Goal: Task Accomplishment & Management: Use online tool/utility

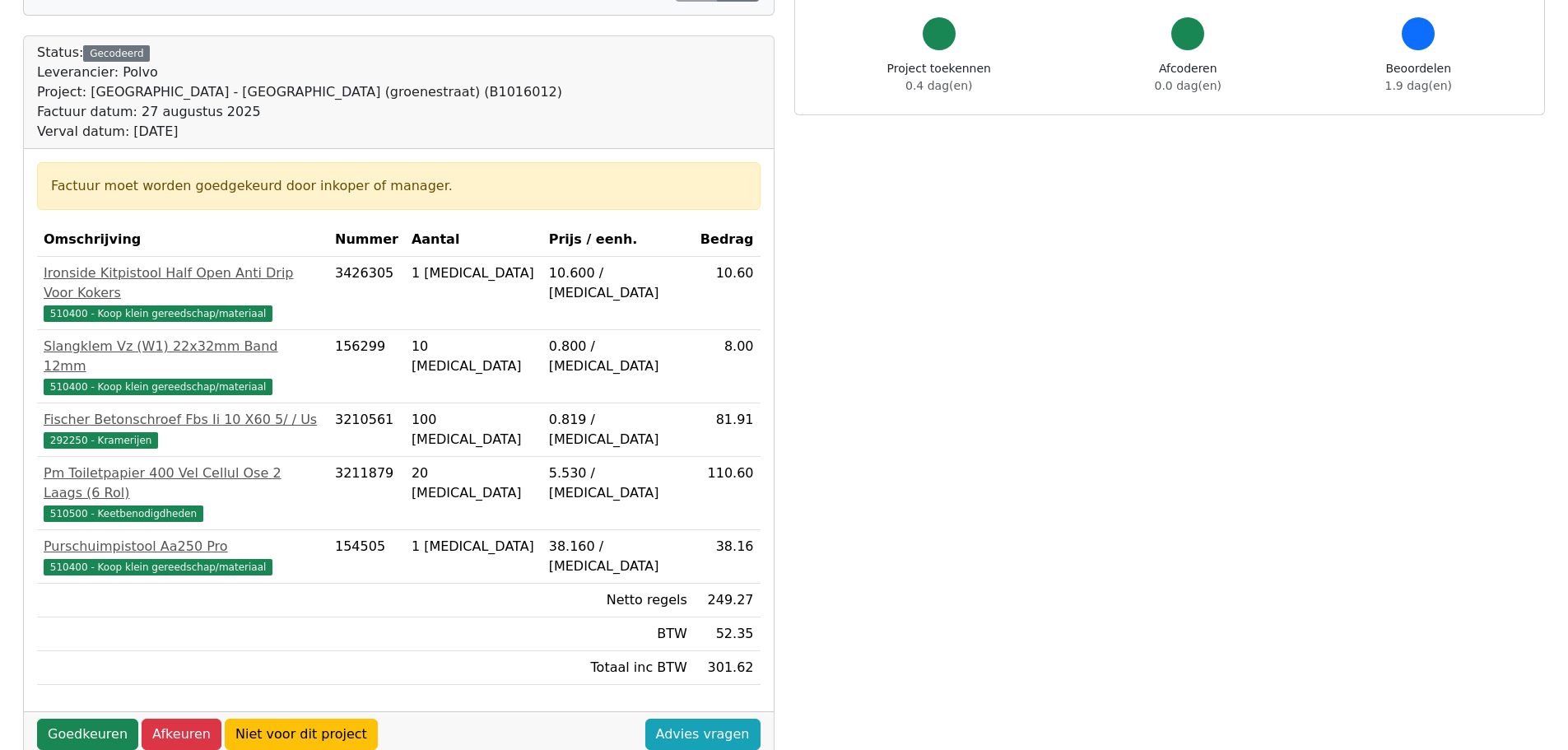
scroll to position [165, 0]
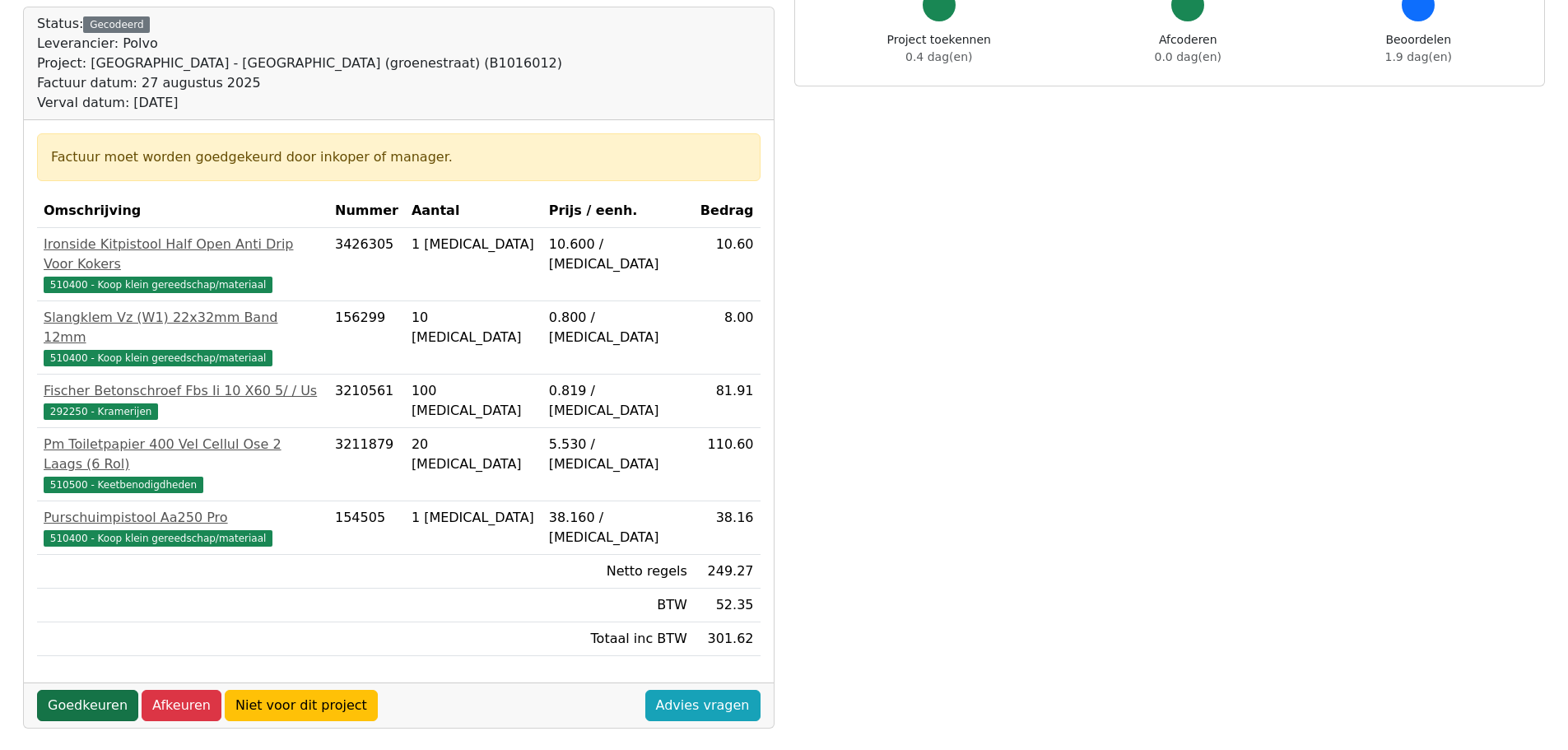
click at [81, 690] on link "Goedkeuren" at bounding box center [88, 706] width 101 height 32
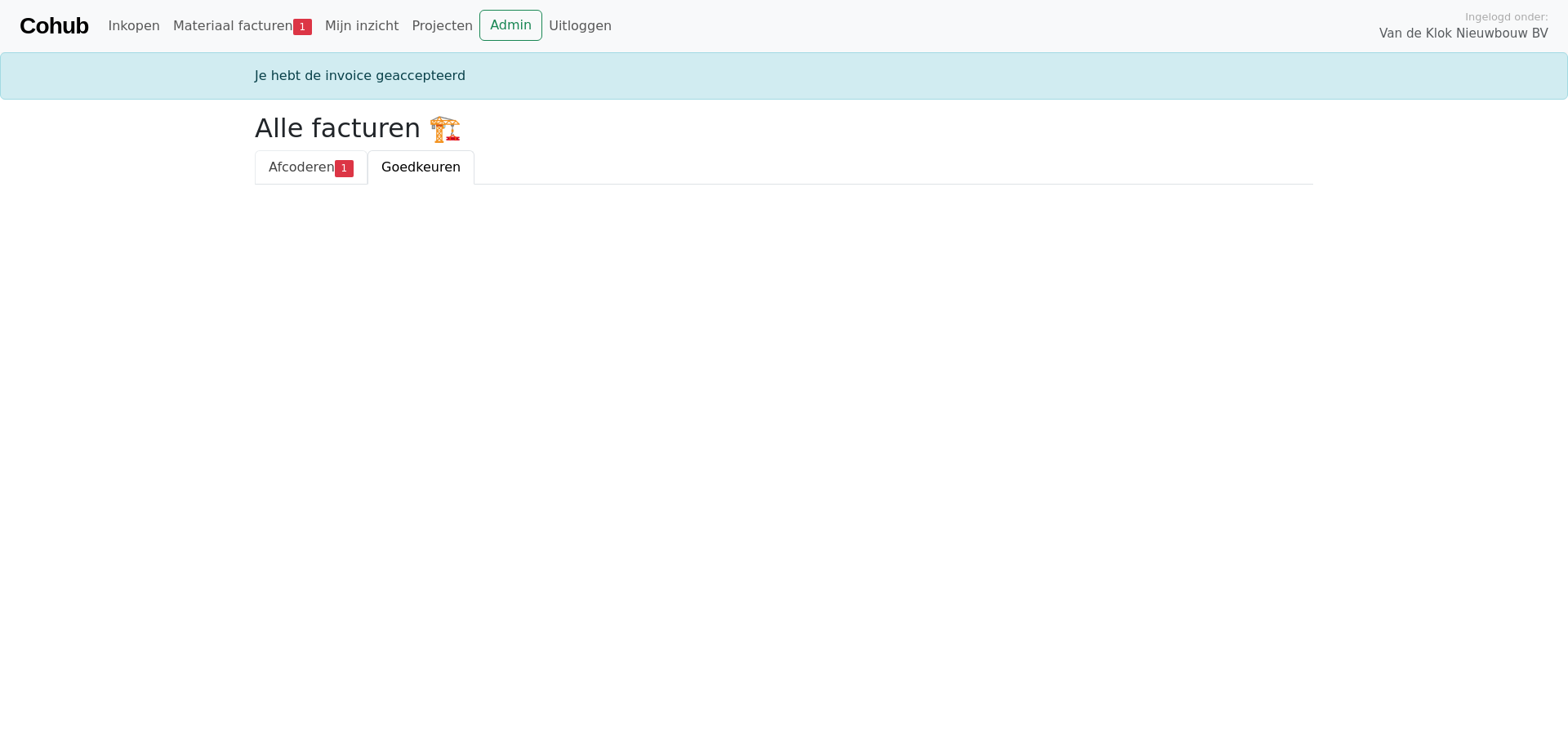
click at [284, 167] on span "Afcoderen" at bounding box center [302, 167] width 66 height 16
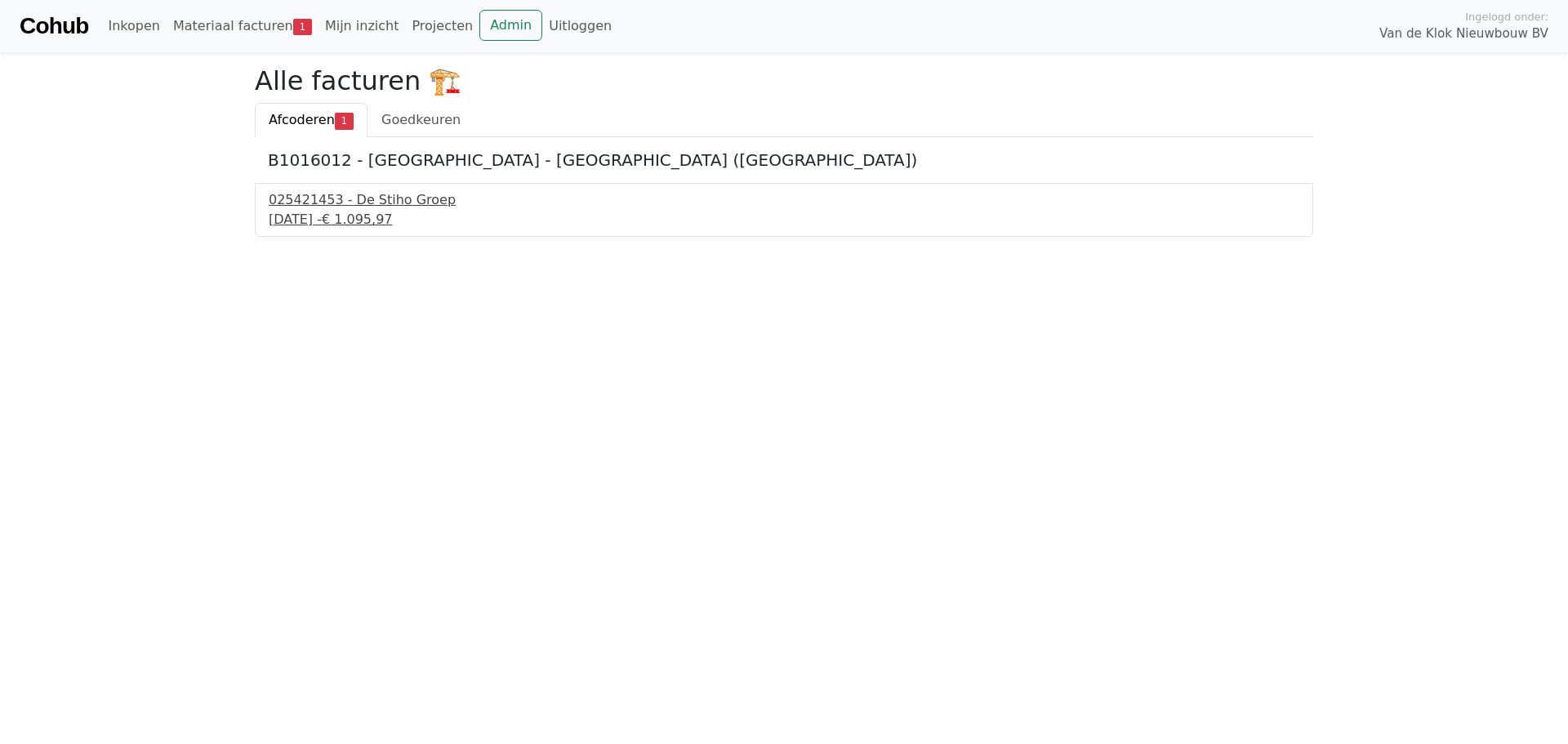
click at [362, 194] on div "025421453 - De Stiho Groep" at bounding box center [784, 200] width 1031 height 20
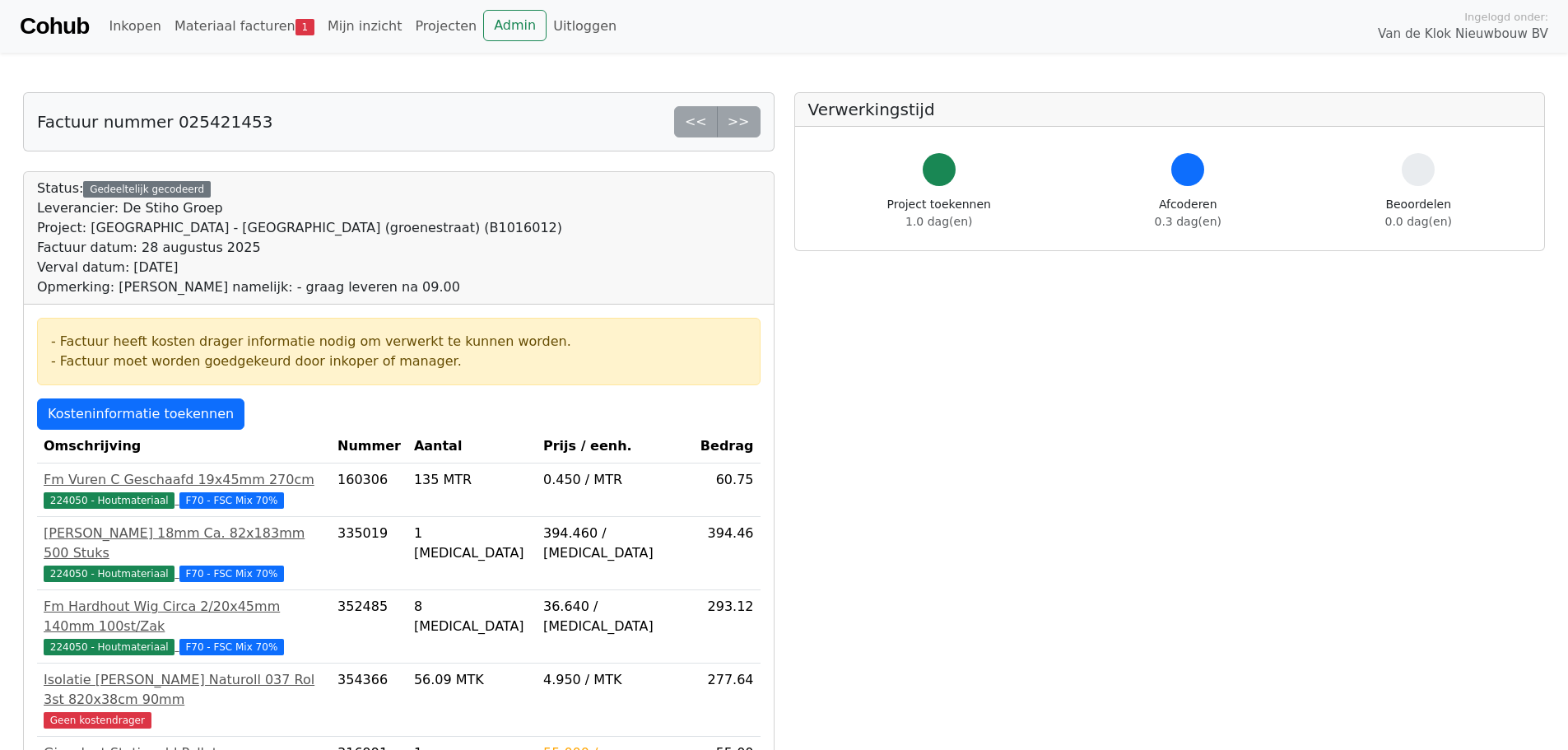
scroll to position [82, 0]
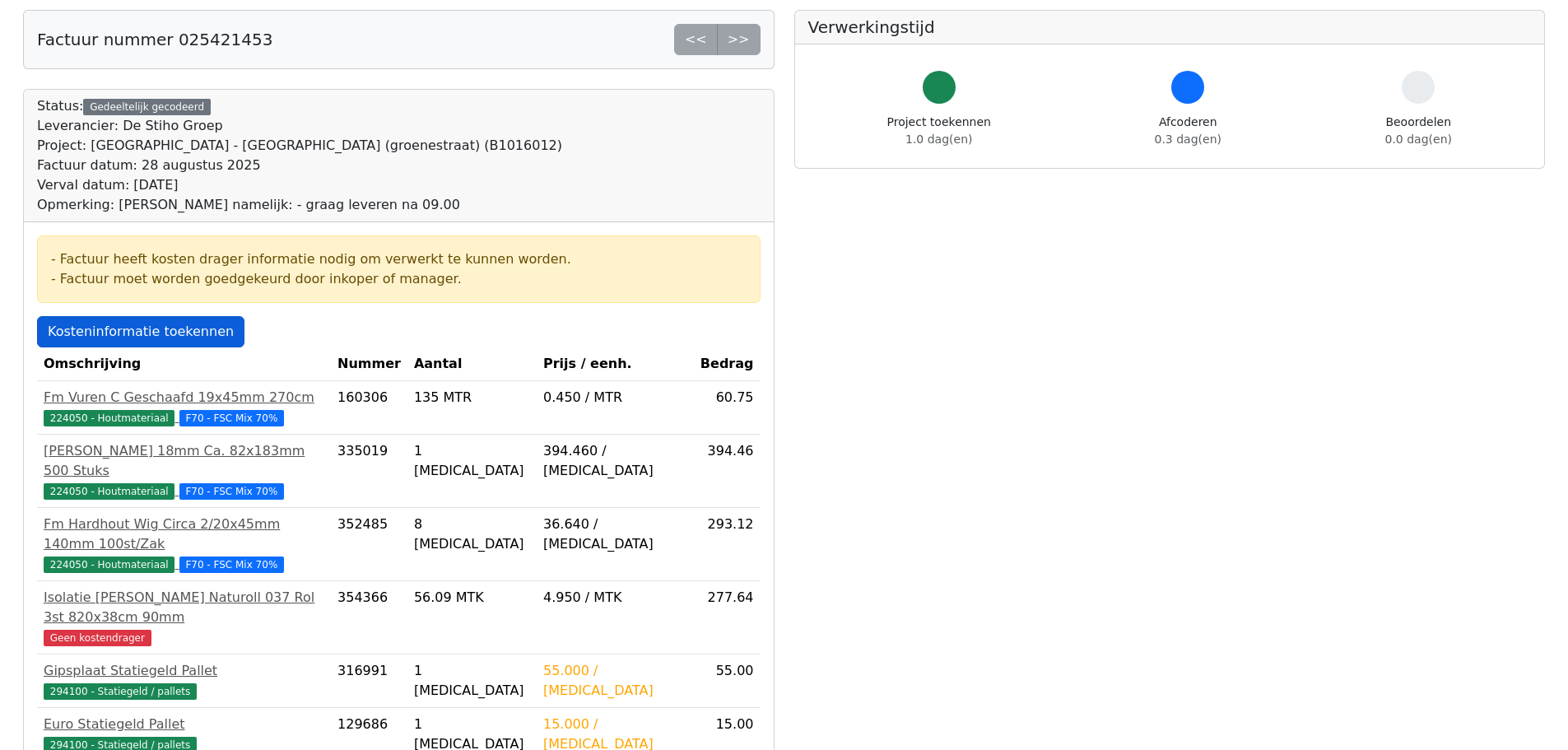
click at [173, 331] on link "Kosteninformatie toekennen" at bounding box center [141, 332] width 208 height 32
